Goal: Information Seeking & Learning: Learn about a topic

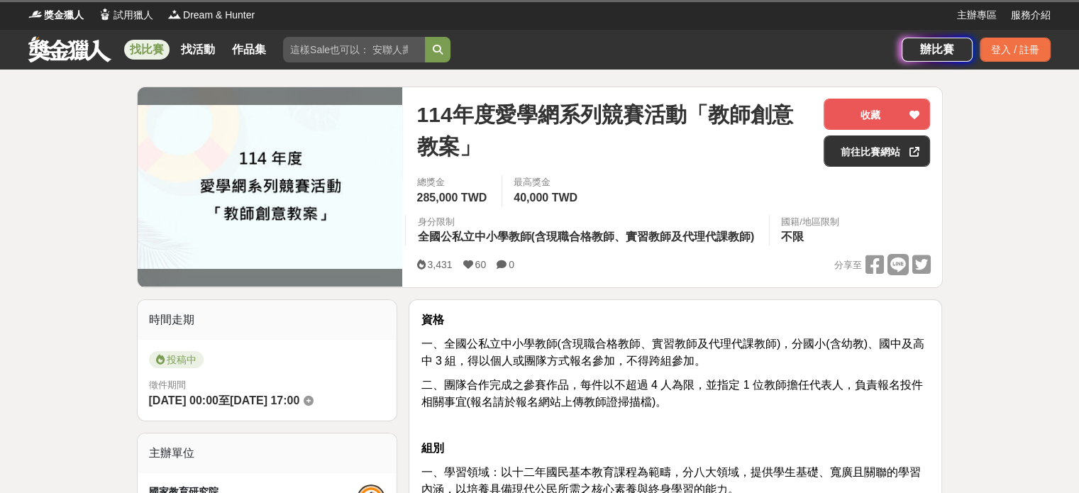
click at [147, 55] on link "找比賽" at bounding box center [146, 50] width 45 height 20
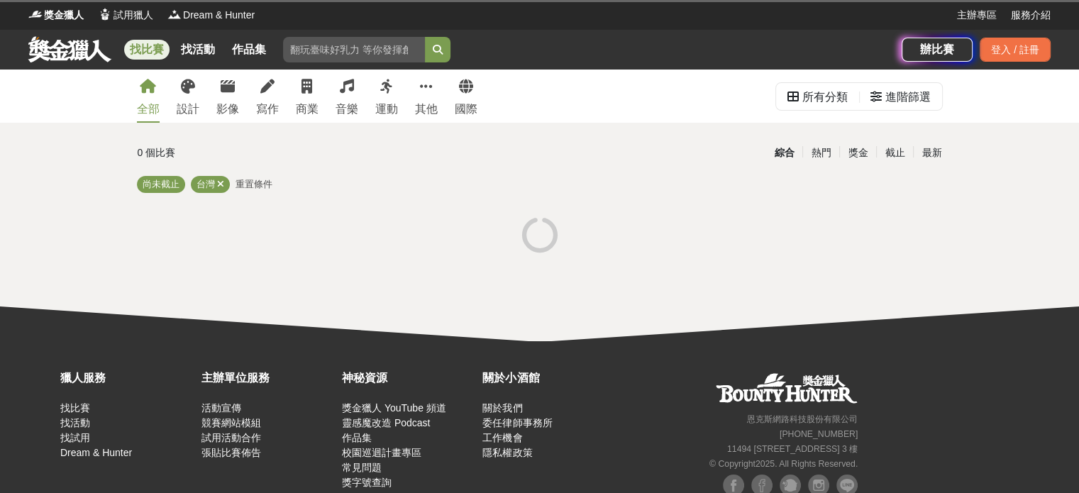
click at [201, 103] on div "全部 設計 影像 寫作 商業 音樂 運動 其他 國際" at bounding box center [306, 95] width 357 height 53
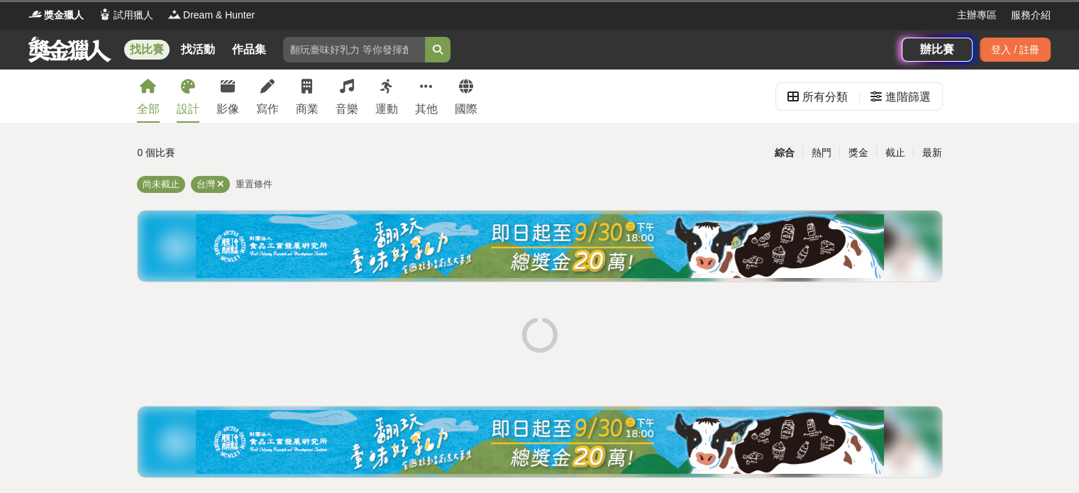
click at [192, 103] on div "設計" at bounding box center [188, 109] width 23 height 17
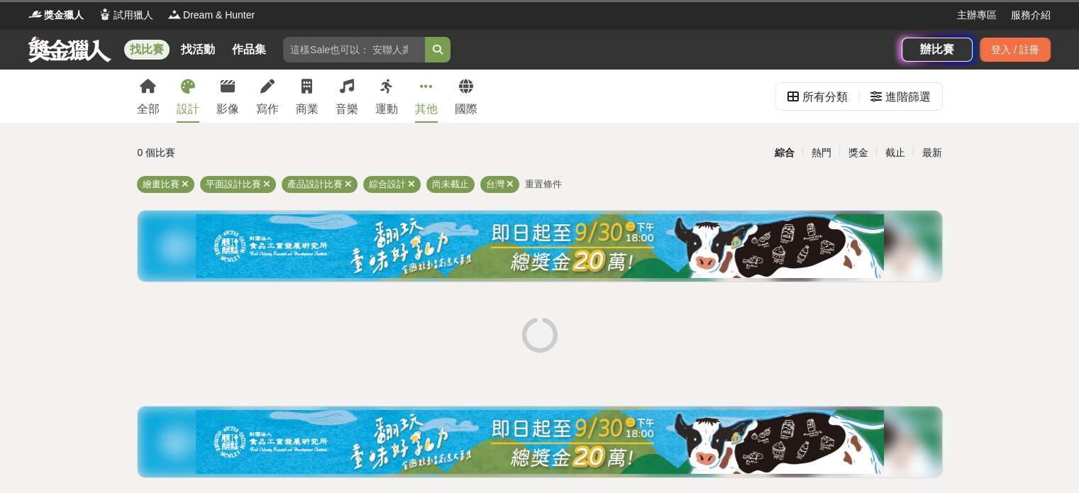
click at [423, 101] on div "其他" at bounding box center [426, 109] width 23 height 17
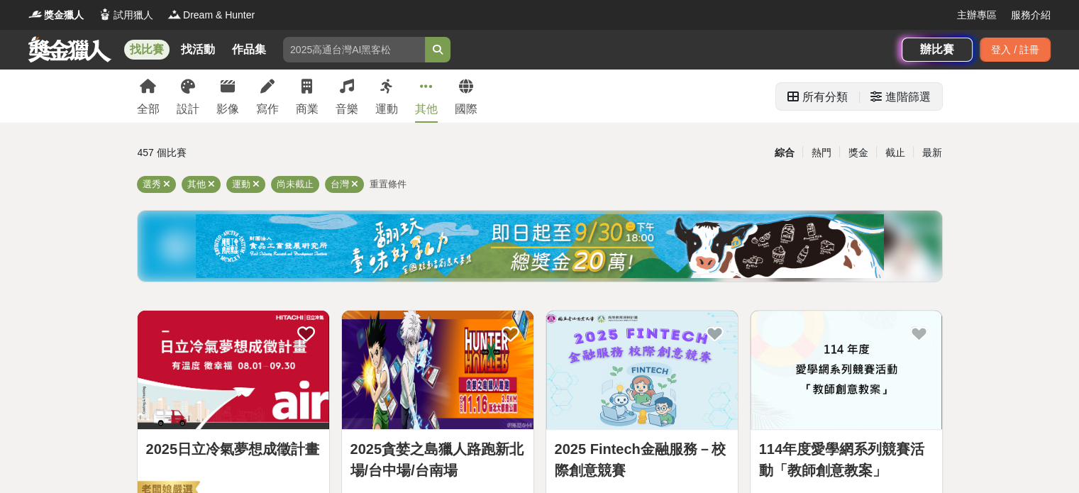
click at [825, 106] on div "所有分類" at bounding box center [824, 97] width 45 height 28
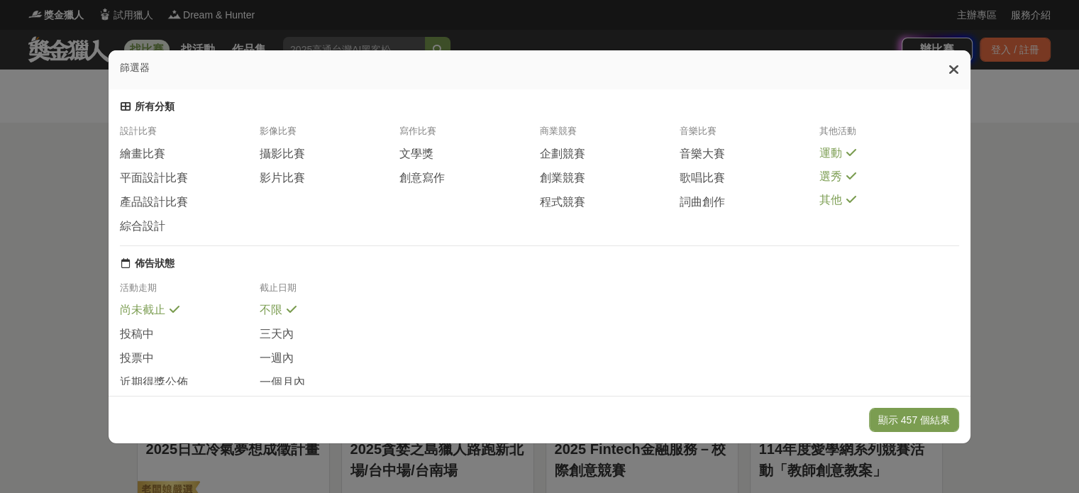
click at [848, 153] on div "運動" at bounding box center [889, 153] width 140 height 15
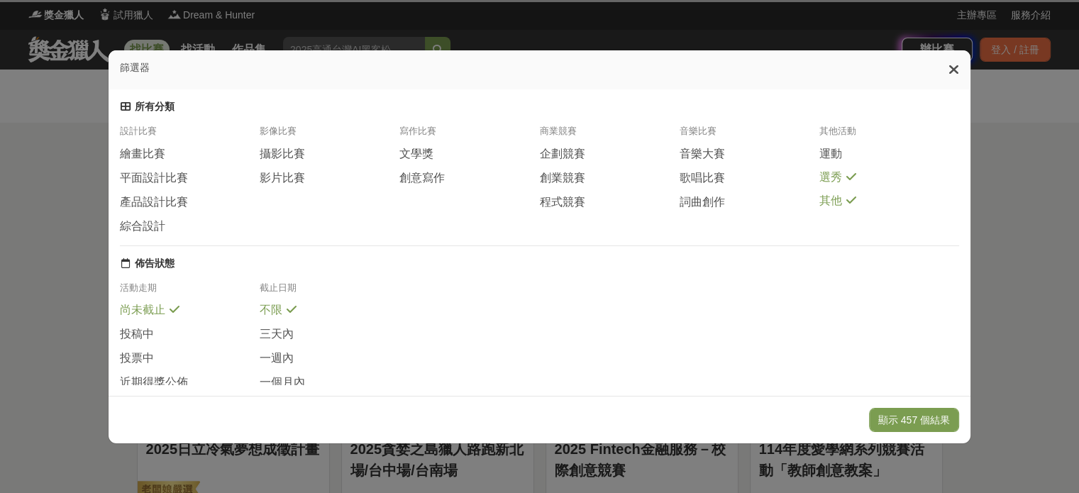
click at [837, 185] on span "選秀" at bounding box center [830, 177] width 23 height 15
click at [834, 208] on span "其他" at bounding box center [830, 201] width 23 height 15
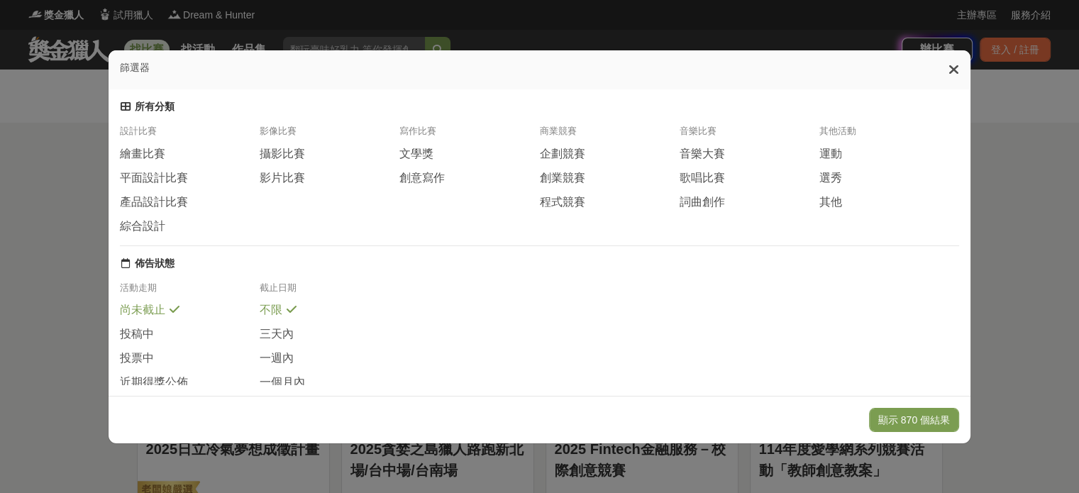
click at [14, 133] on div "篩選器 所有分類 設計比賽 繪畫比賽 平面設計比賽 產品設計比賽 綜合設計 影像比賽 攝影比賽 影片比賽 寫作比賽 文學獎 創意寫作 商業競賽 企劃競賽 創業…" at bounding box center [539, 246] width 1079 height 493
click at [45, 133] on div "篩選器 所有分類 設計比賽 繪畫比賽 平面設計比賽 產品設計比賽 綜合設計 影像比賽 攝影比賽 影片比賽 寫作比賽 文學獎 創意寫作 商業競賽 企劃競賽 創業…" at bounding box center [539, 246] width 1079 height 493
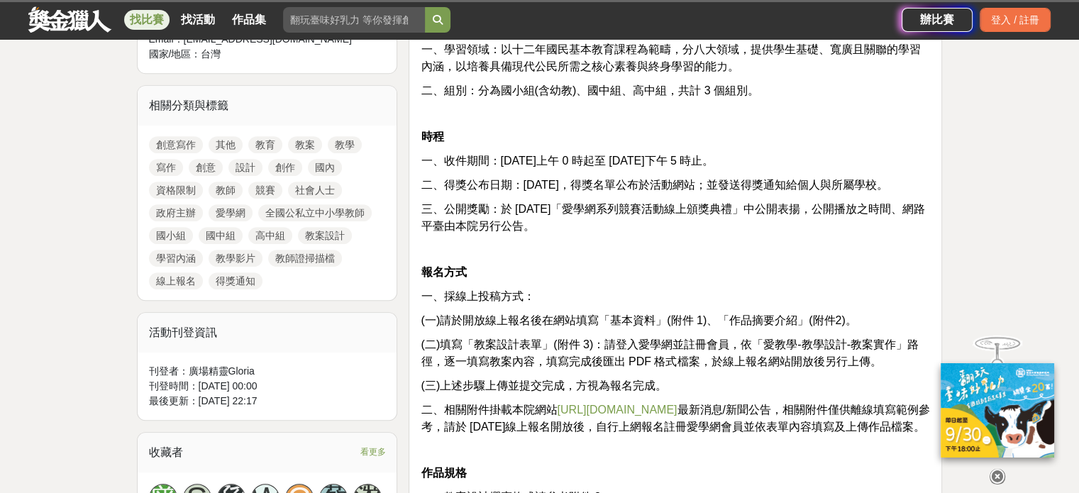
scroll to position [637, 0]
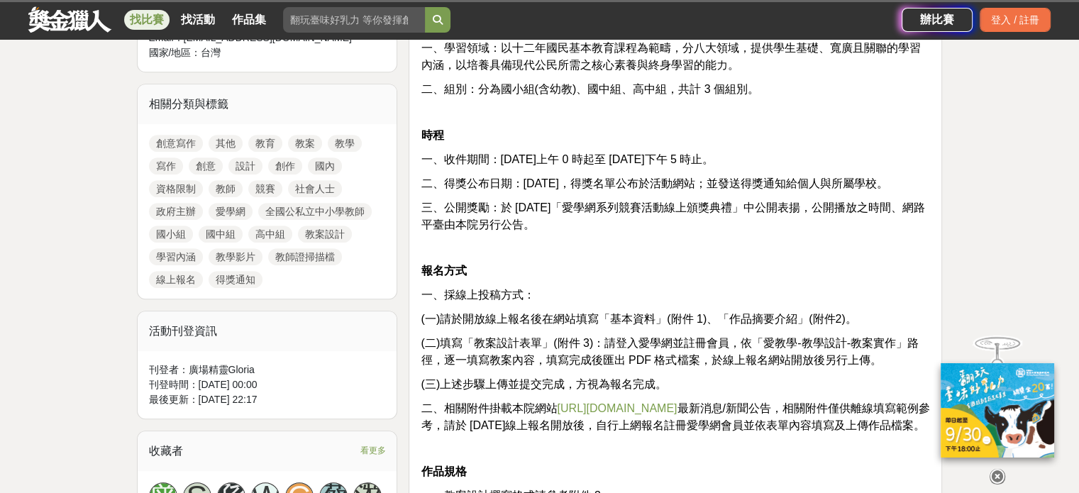
click at [299, 142] on link "教案" at bounding box center [305, 143] width 34 height 17
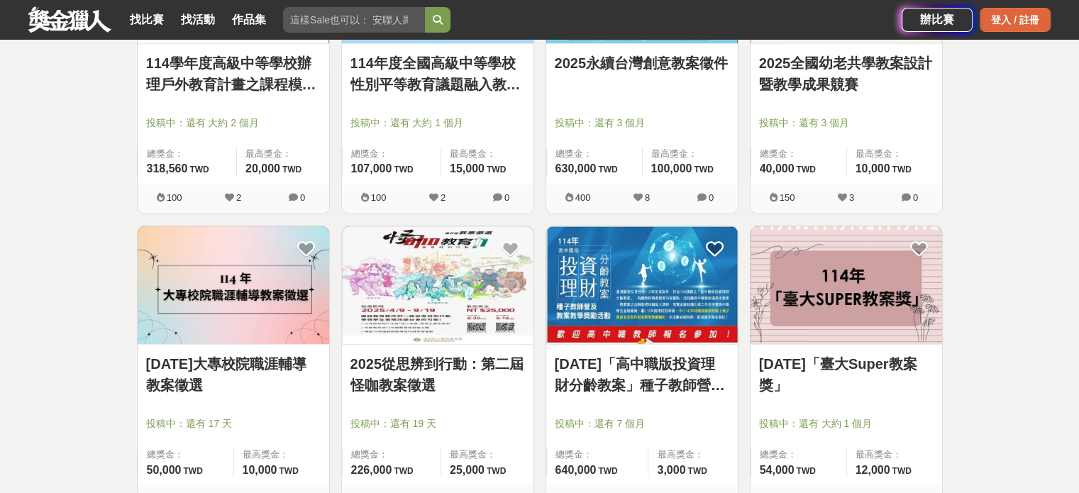
scroll to position [294, 0]
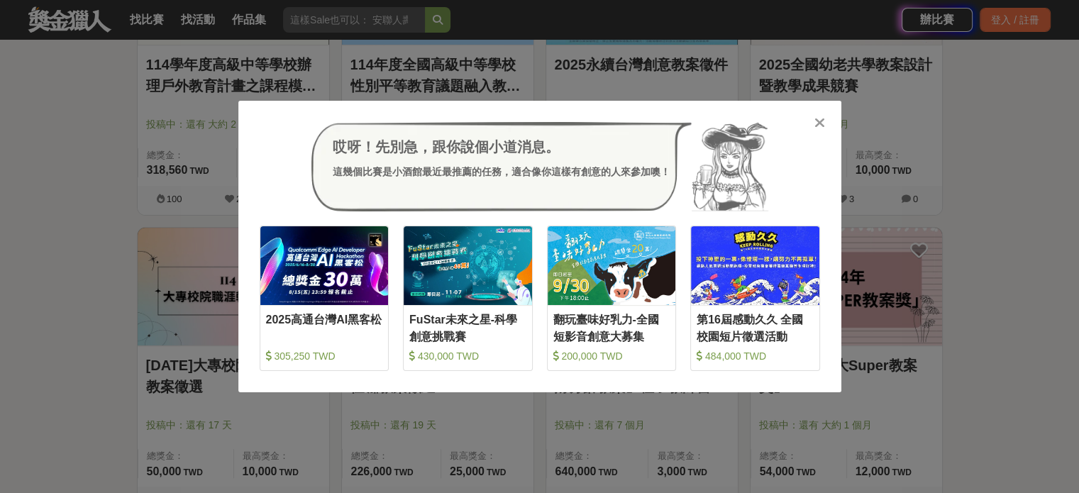
click at [769, 464] on div "哎呀！先別急，跟你說個小道消息。 這幾個比賽是小酒館最近最推薦的任務，適合像你這樣有創意的人來參加噢！ 收藏 2025高通台灣AI黑客松 305,250 TW…" at bounding box center [539, 246] width 1079 height 493
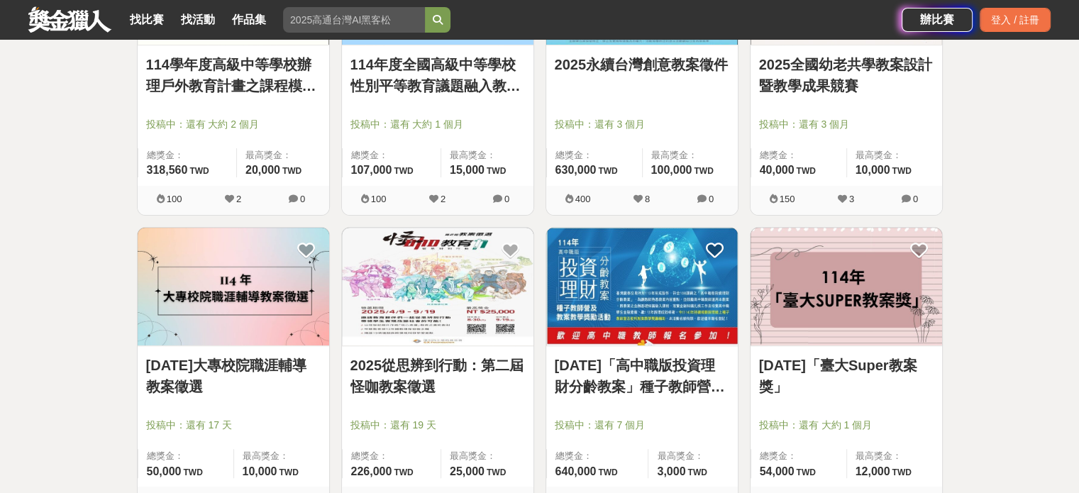
click at [486, 102] on div at bounding box center [441, 104] width 183 height 17
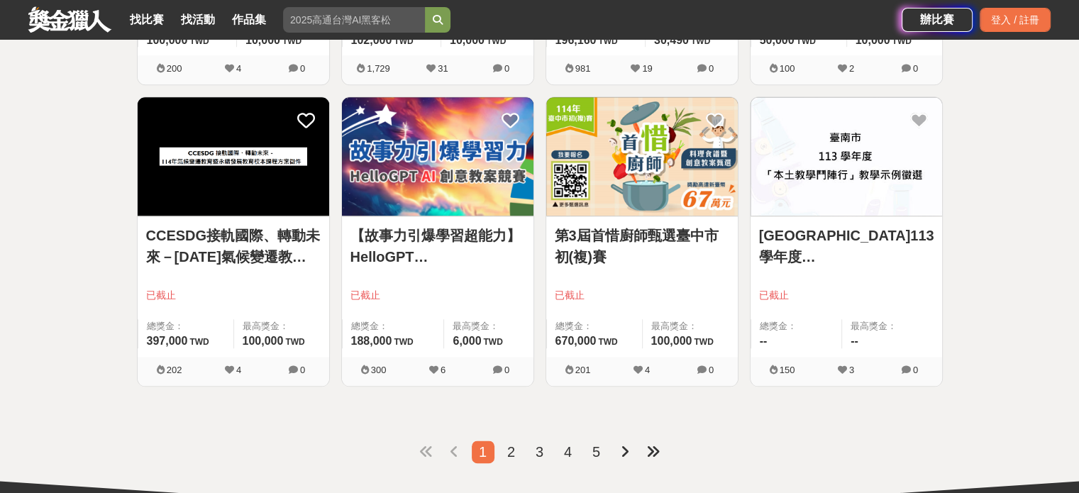
scroll to position [1846, 0]
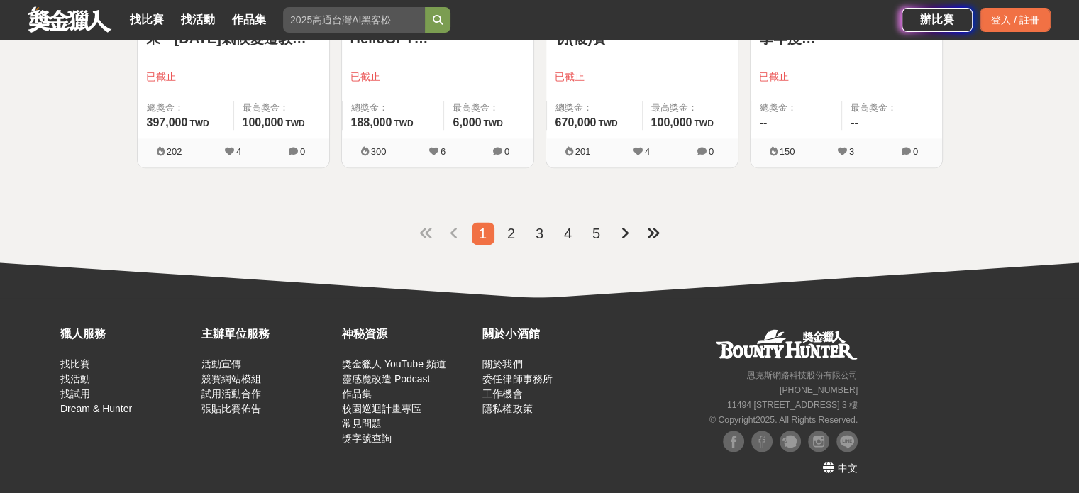
click at [513, 225] on span "2" at bounding box center [511, 233] width 8 height 16
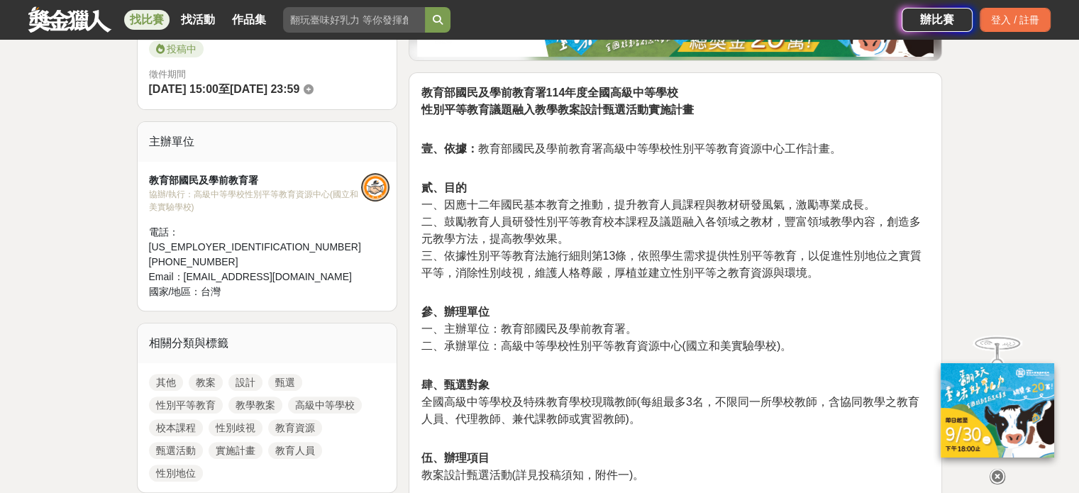
scroll to position [496, 0]
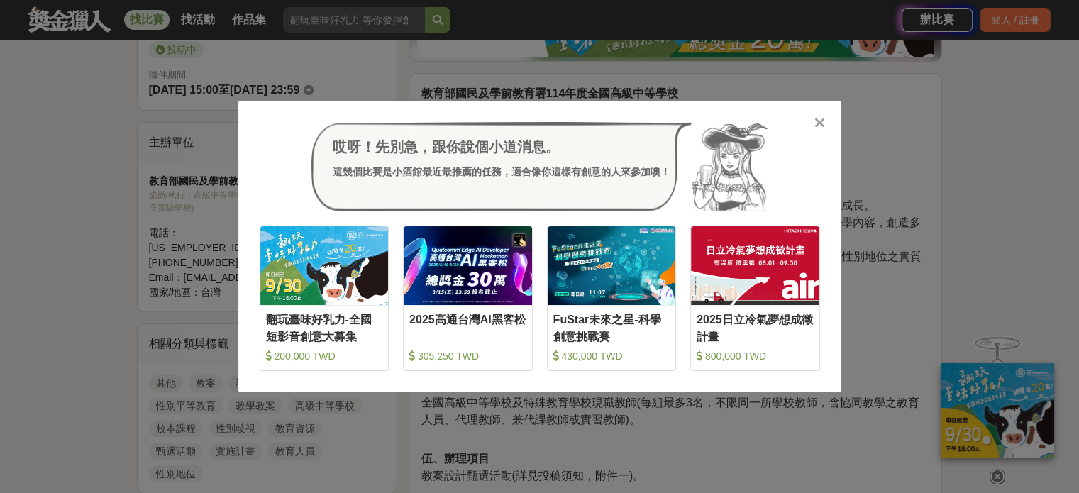
click at [825, 121] on div at bounding box center [820, 122] width 14 height 14
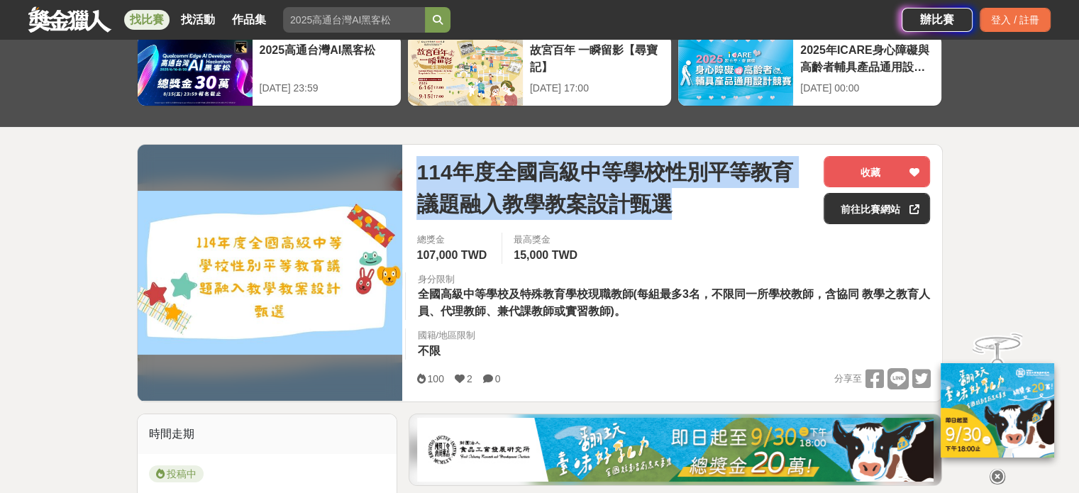
scroll to position [72, 0]
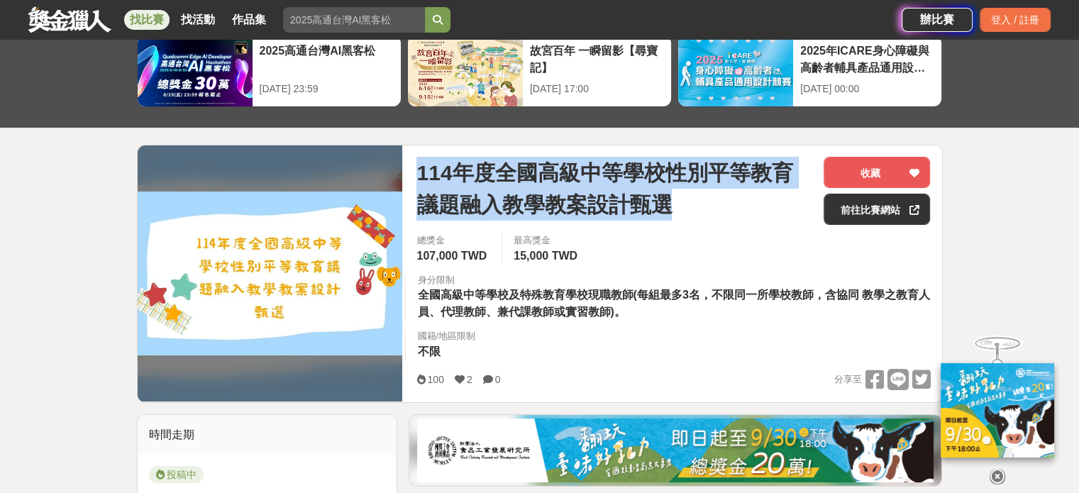
drag, startPoint x: 677, startPoint y: 199, endPoint x: 406, endPoint y: 165, distance: 273.7
click at [406, 165] on div "114年度全國高級中等學校性別平等教育議題融入教學教案設計甄選 收藏 前往比賽網站 總獎金 107,000 TWD 最高獎金 15,000 TWD 身分限制 …" at bounding box center [673, 273] width 536 height 257
copy span "114年度全國高級中等學校性別平等教育議題融入教學教案設計甄選"
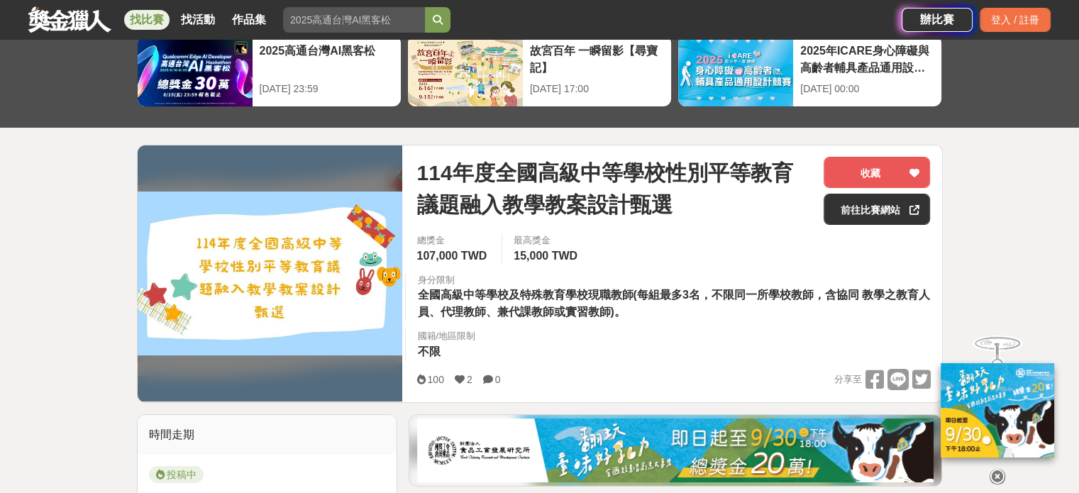
click at [503, 329] on div "總獎金 107,000 TWD 最高獎金 15,000 TWD 身分限制 全國高級中等學校及特殊教育學校現職教師(每組最多3名，不限同一所學校教師，含協同 教…" at bounding box center [673, 300] width 536 height 135
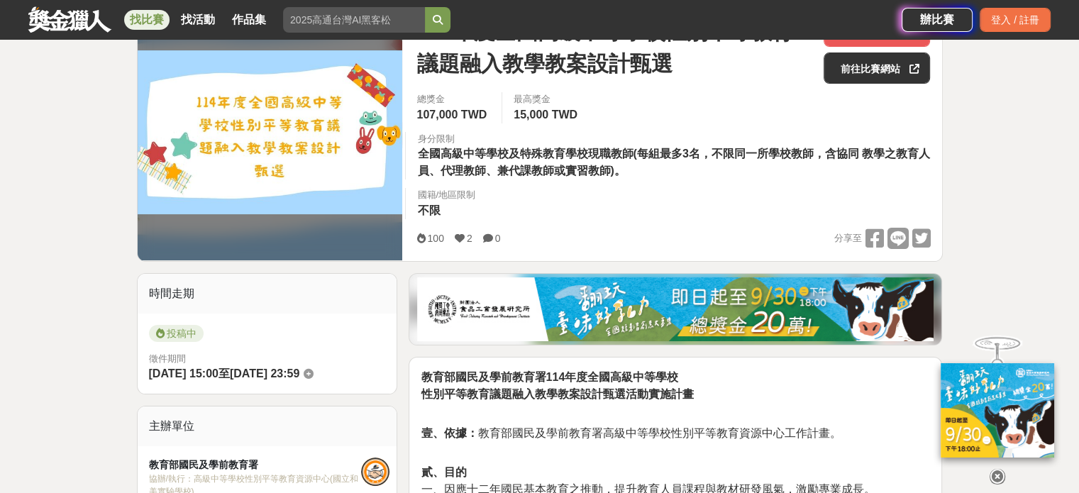
scroll to position [213, 0]
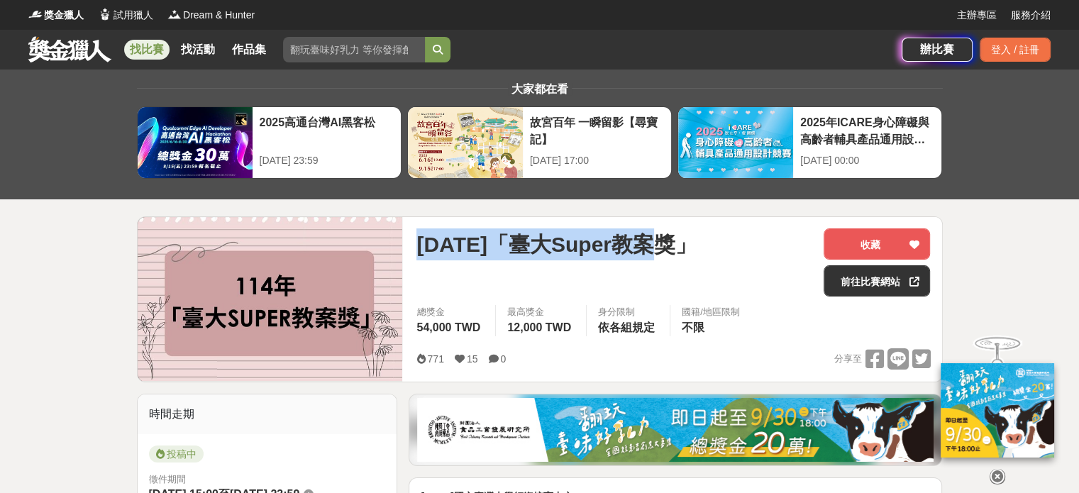
drag, startPoint x: 689, startPoint y: 244, endPoint x: 416, endPoint y: 247, distance: 273.7
click at [416, 247] on div "[DATE]「臺大Super教案獎」 收藏 前往比賽網站 總獎金 54,000 TWD 最高獎金 12,000 TWD 身分限制 依各組規定 國籍/地區限制 …" at bounding box center [673, 299] width 536 height 165
copy span "[DATE]「臺大Super教案獎」"
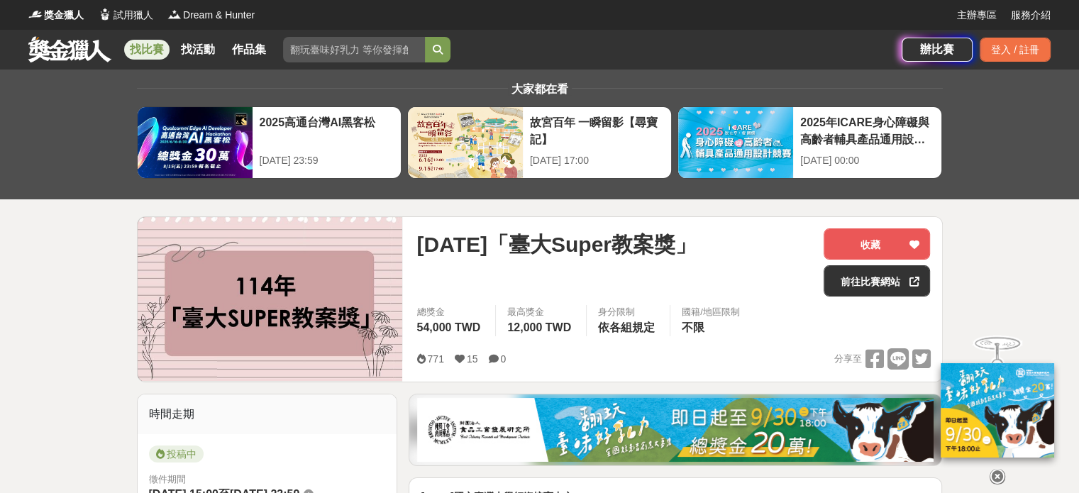
drag, startPoint x: 163, startPoint y: 18, endPoint x: 127, endPoint y: 264, distance: 248.7
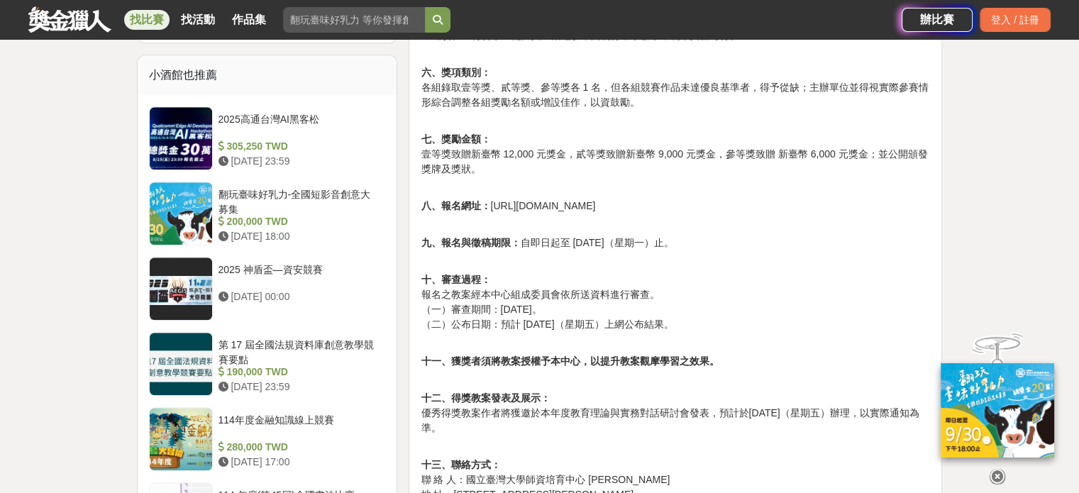
scroll to position [1063, 0]
drag, startPoint x: 669, startPoint y: 204, endPoint x: 687, endPoint y: 204, distance: 18.4
click at [669, 204] on p "八、報名網址： [URL][DOMAIN_NAME]" at bounding box center [674, 198] width 509 height 30
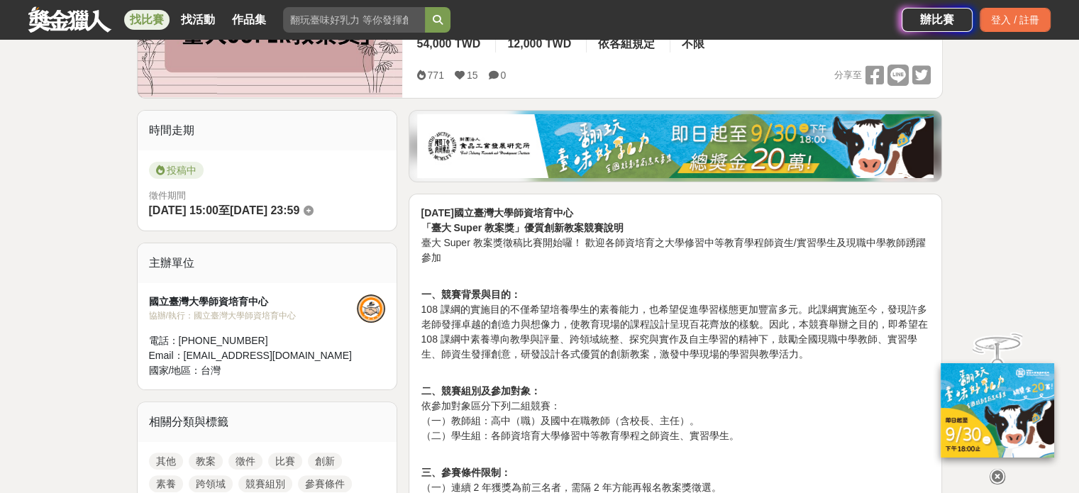
scroll to position [283, 0]
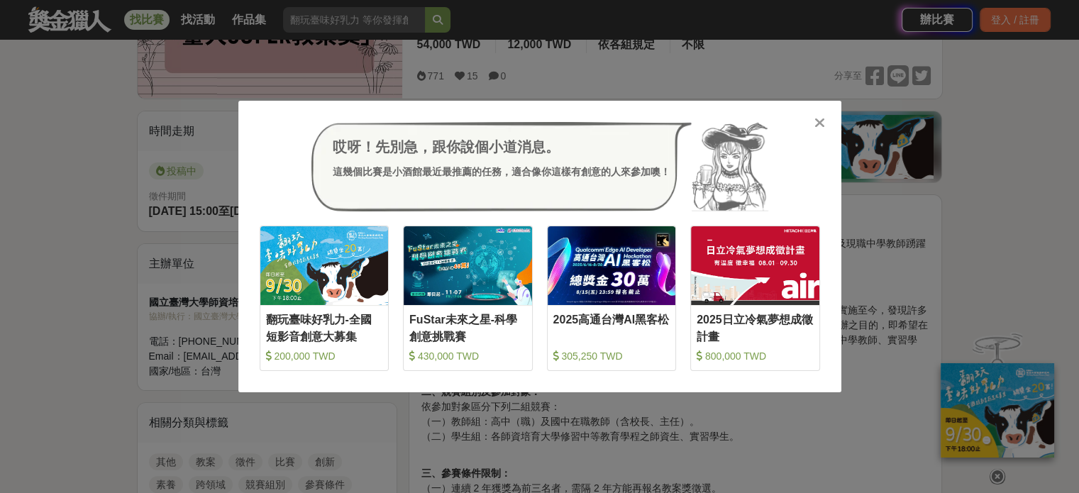
click at [672, 82] on div "哎呀！先別急，跟你說個小道消息。 這幾個比賽是小酒館最近最推薦的任務，適合像你這樣有創意的人來參加噢！ 收藏 翻玩臺味好乳力-全國短影音創意大募集 200,0…" at bounding box center [539, 246] width 1079 height 493
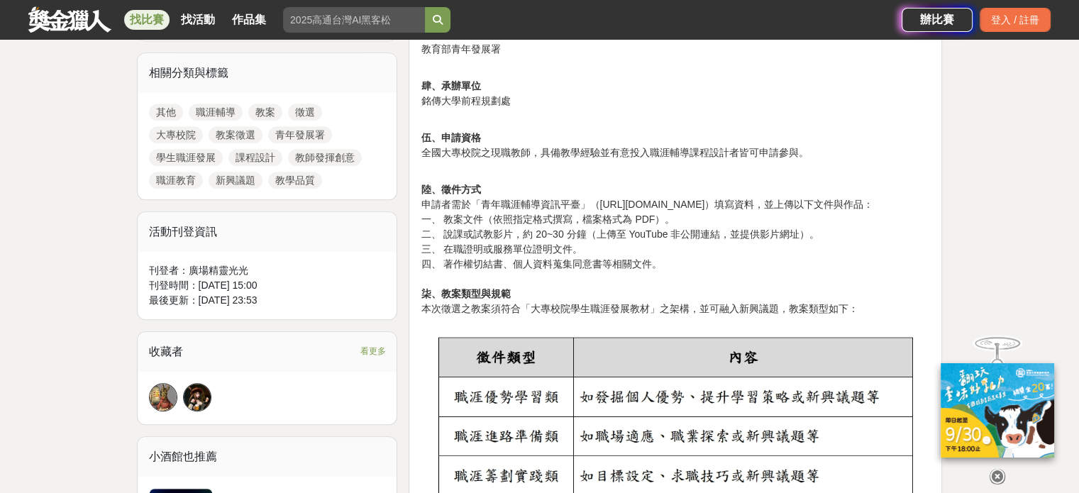
scroll to position [708, 0]
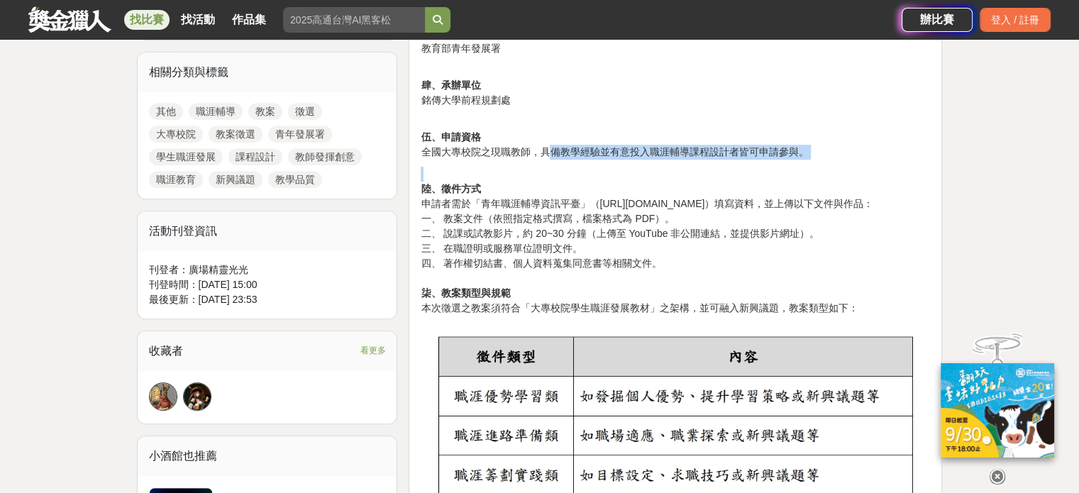
drag, startPoint x: 458, startPoint y: 161, endPoint x: 549, endPoint y: 145, distance: 92.2
click at [551, 151] on p "伍、申請資格 全國大專校院之現職教師，具備教學經驗並有意投入職涯輔導課程設計者皆可申請參與。" at bounding box center [674, 137] width 509 height 45
drag, startPoint x: 542, startPoint y: 150, endPoint x: 654, endPoint y: 151, distance: 112.8
click at [654, 151] on p "伍、申請資格 全國大專校院之現職教師，具備教學經驗並有意投入職涯輔導課程設計者皆可申請參與。" at bounding box center [674, 137] width 509 height 45
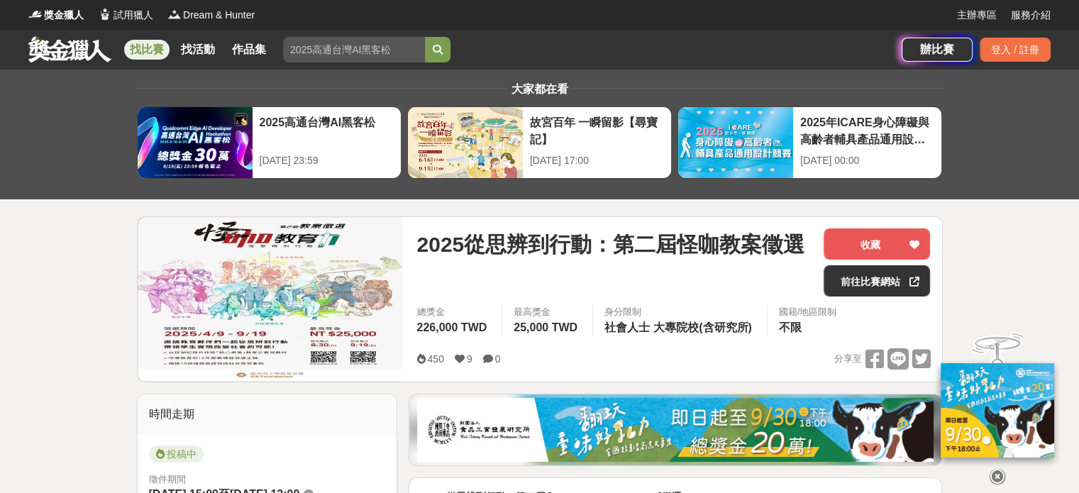
click at [285, 273] on img at bounding box center [270, 299] width 265 height 164
